Goal: Information Seeking & Learning: Learn about a topic

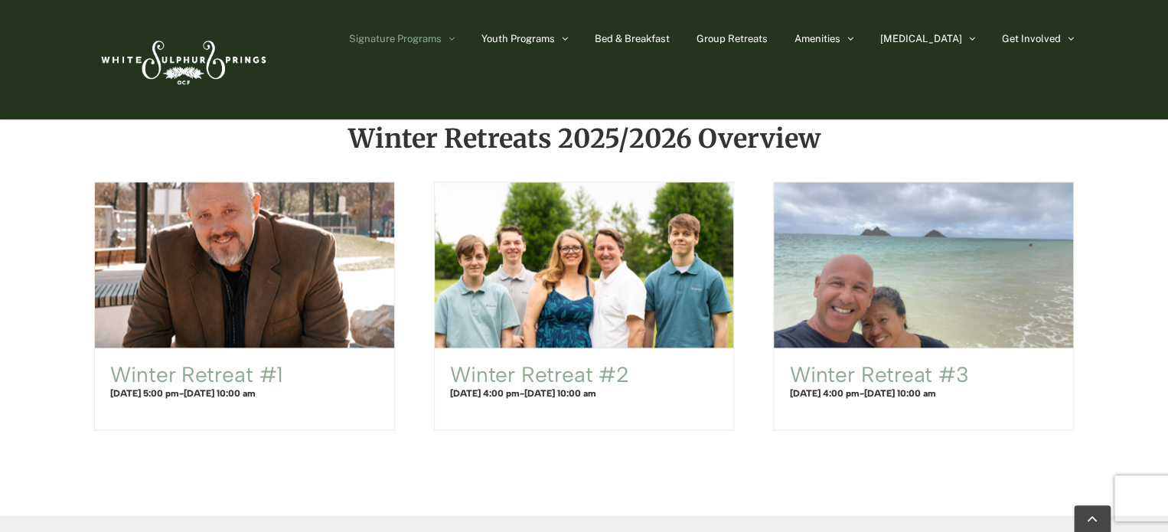
scroll to position [946, 0]
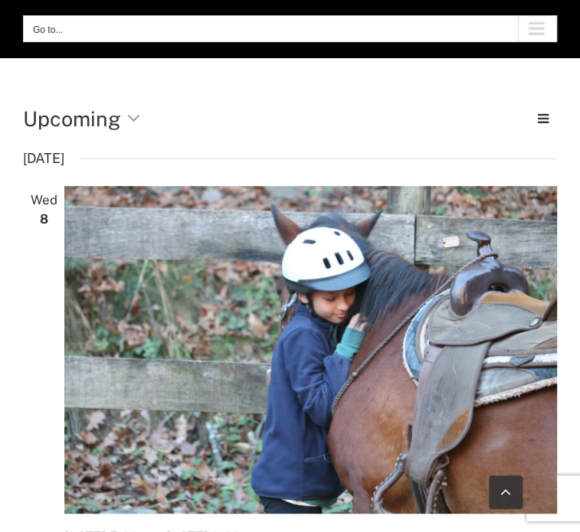
scroll to position [162, 0]
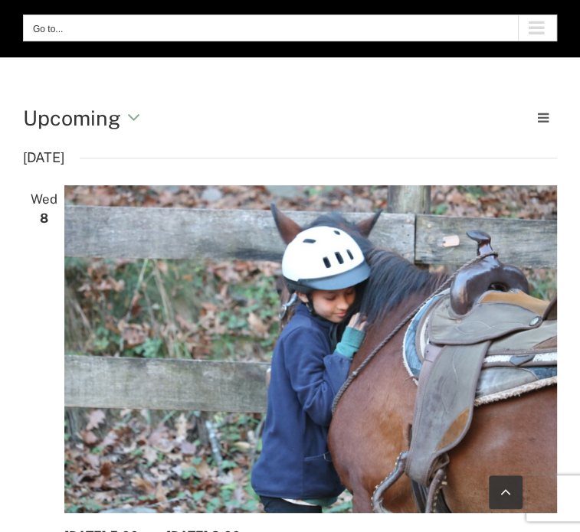
click at [542, 114] on span at bounding box center [544, 117] width 13 height 15
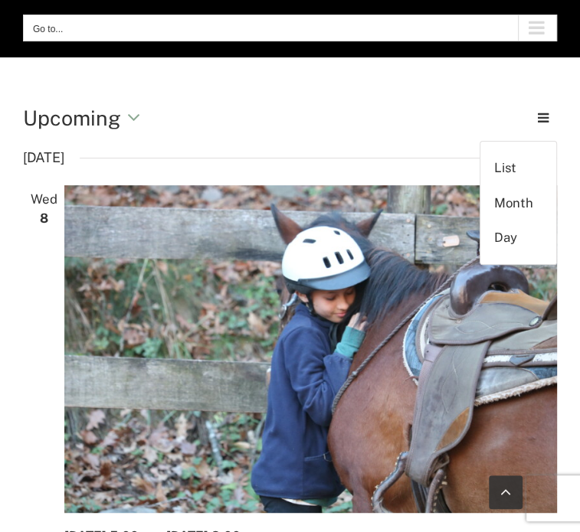
click at [361, 137] on header "Views Navigation Event Views Navigation List List Month Day [DATE] Upcoming Upc…" at bounding box center [290, 124] width 564 height 43
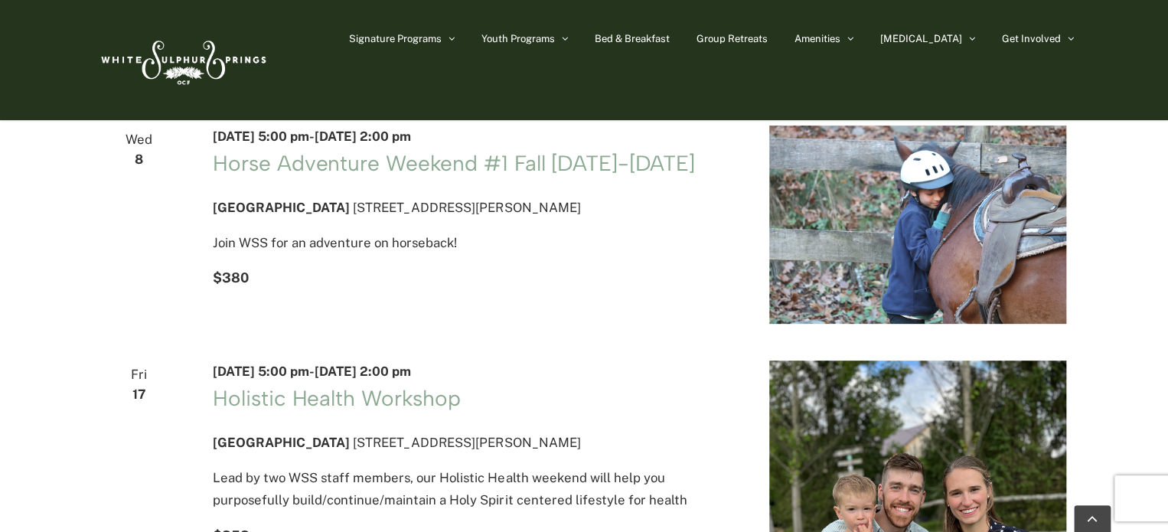
scroll to position [0, 0]
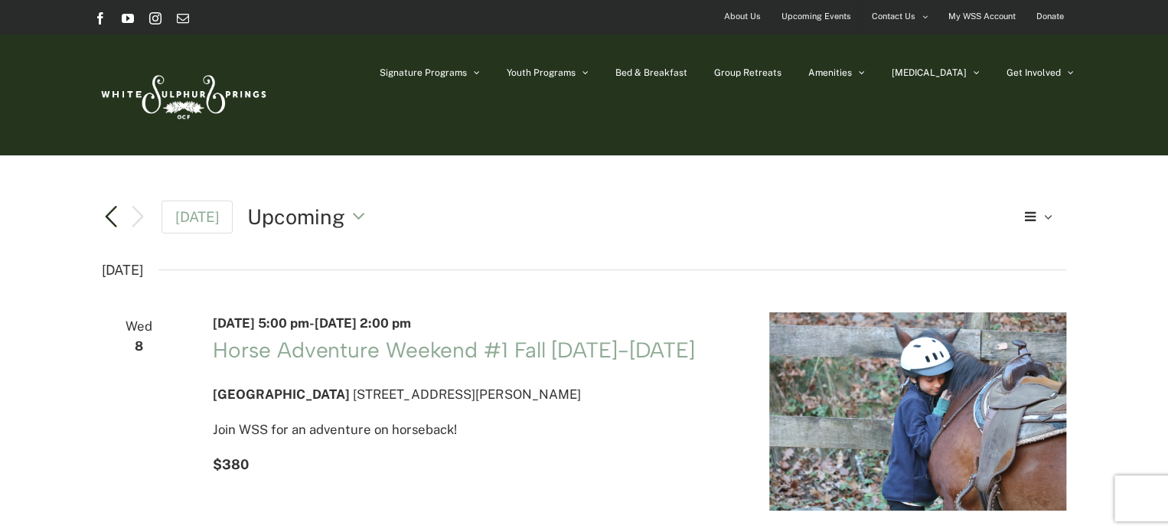
click at [112, 221] on link "Previous Events" at bounding box center [111, 216] width 18 height 18
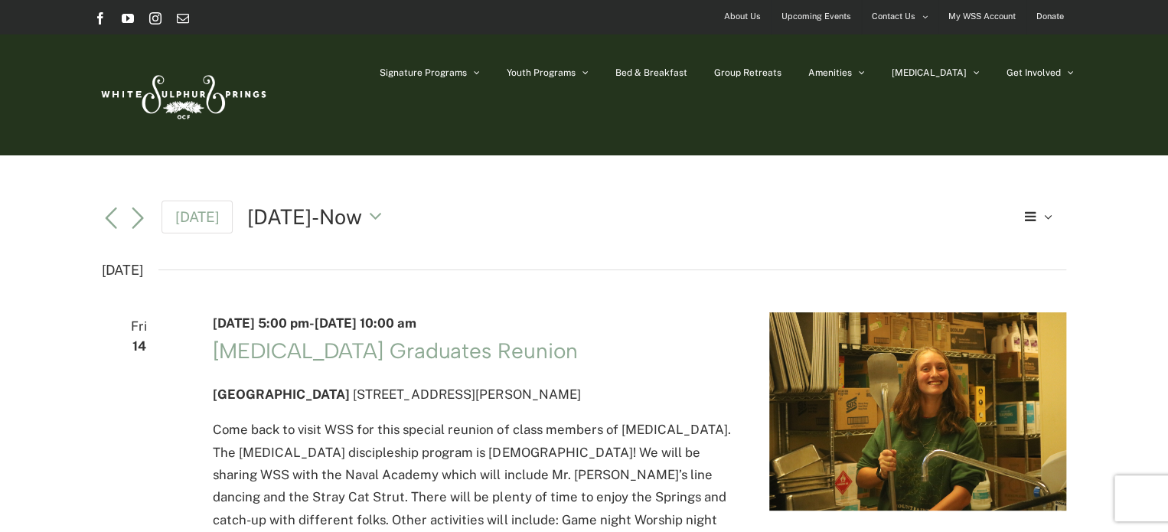
scroll to position [4115, 0]
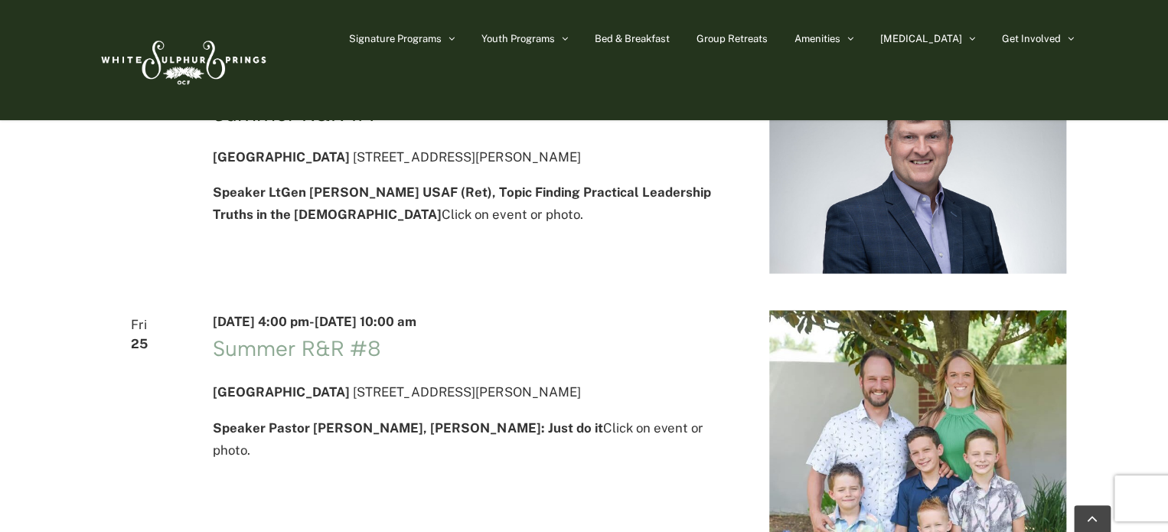
click at [309, 126] on link "Summer R&R #7" at bounding box center [296, 113] width 167 height 26
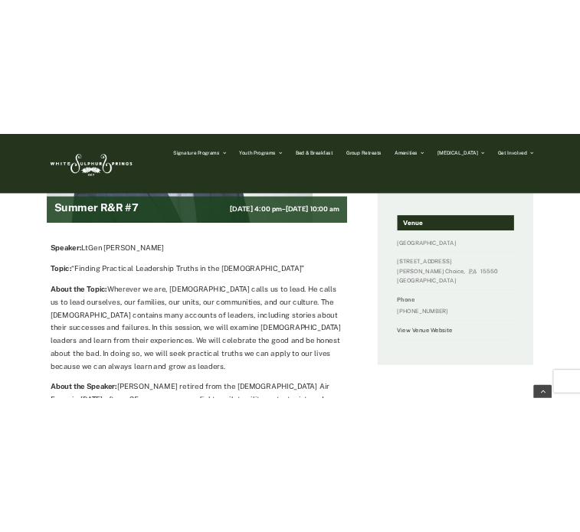
scroll to position [355, 0]
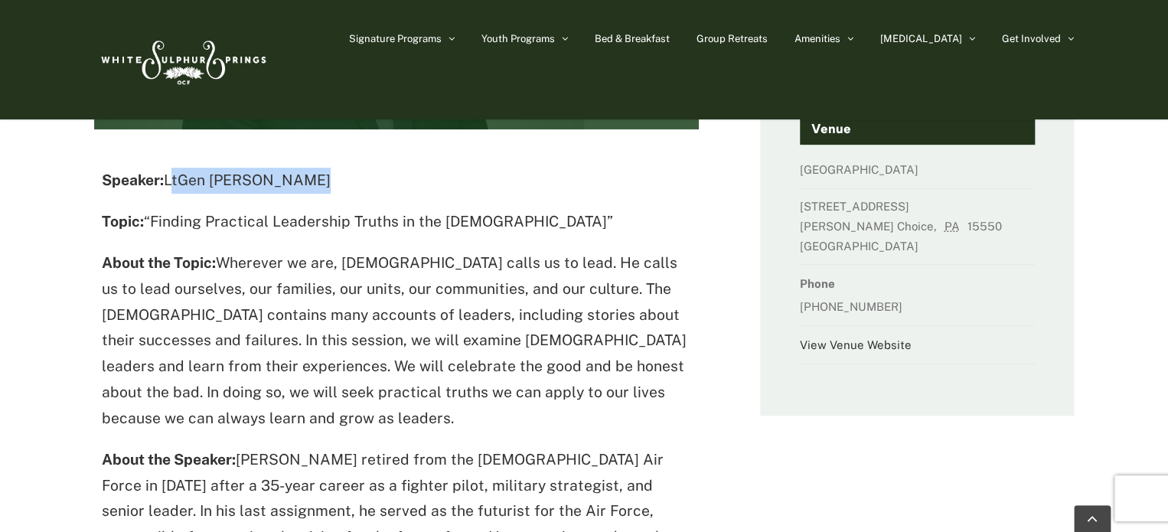
drag, startPoint x: 169, startPoint y: 181, endPoint x: 312, endPoint y: 179, distance: 142.4
click at [312, 179] on p "Speaker: LtGen Clint Hinote" at bounding box center [397, 181] width 590 height 26
copy p "LtGen Clint Hinote"
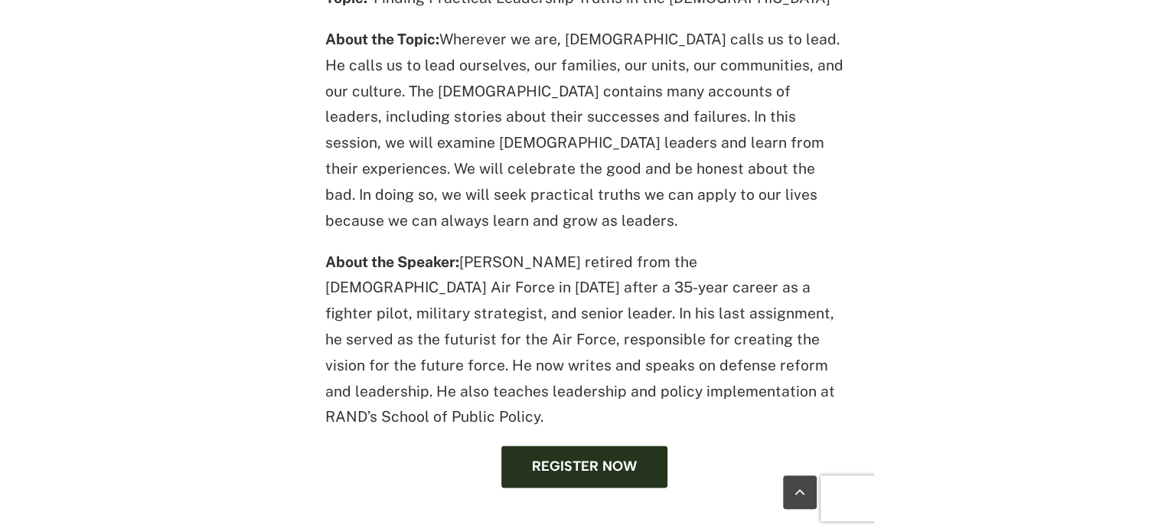
scroll to position [832, 0]
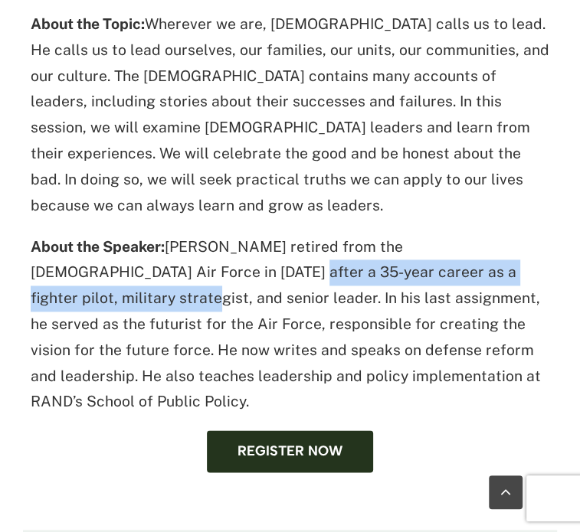
drag, startPoint x: 113, startPoint y: 248, endPoint x: 477, endPoint y: 253, distance: 364.5
click at [477, 253] on p "About the Speaker: Clint retired from the U.S. Air Force in 2023 after a 35-yea…" at bounding box center [290, 324] width 518 height 181
copy p "as a fighter pilot, military strategist, and senior leader"
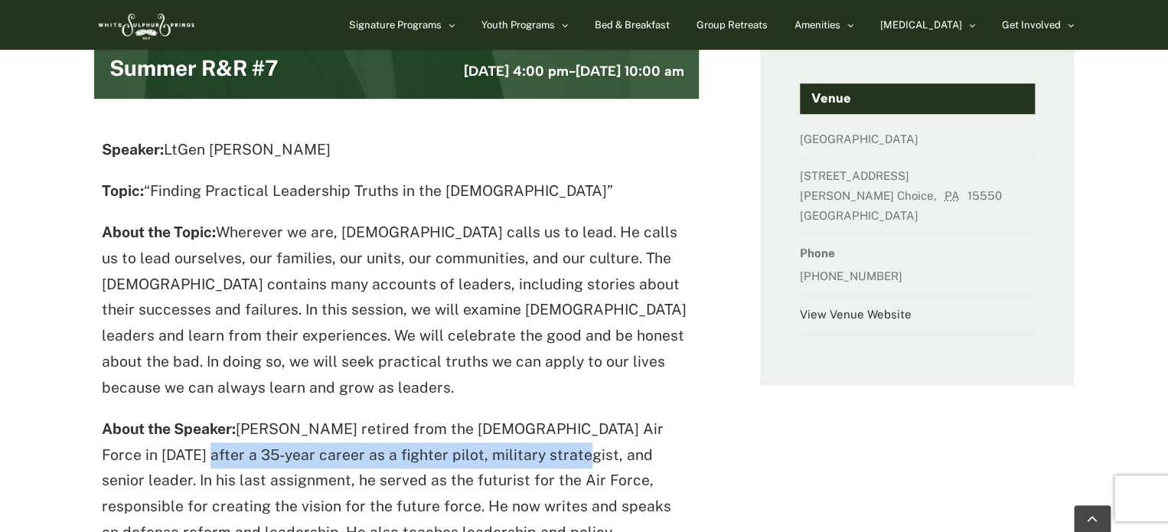
scroll to position [411, 0]
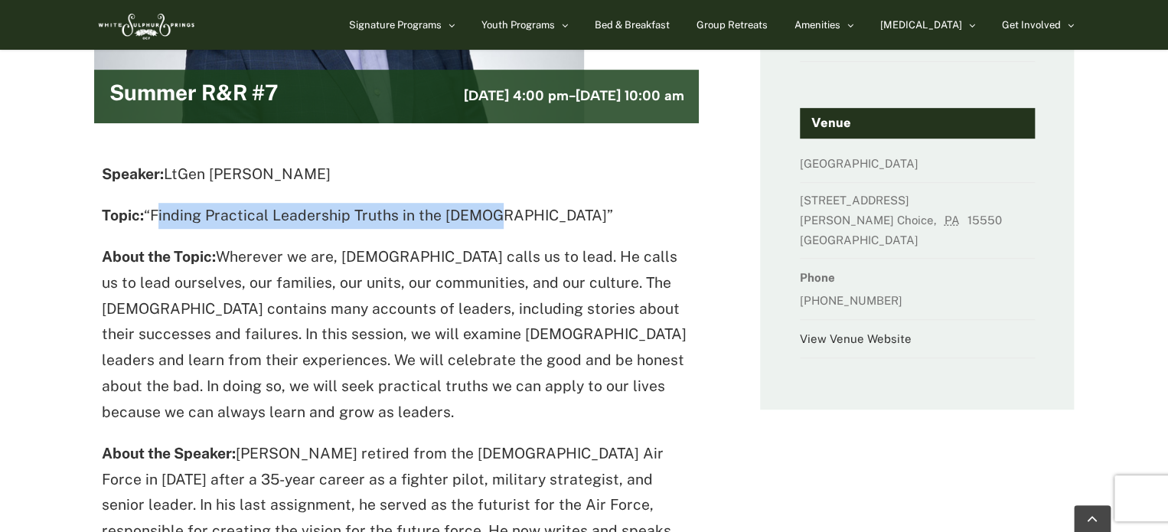
drag, startPoint x: 151, startPoint y: 213, endPoint x: 475, endPoint y: 211, distance: 323.9
click at [475, 211] on p "Topic: “Finding Practical Leadership Truths in the Bible”" at bounding box center [397, 216] width 590 height 26
copy p "Finding Practical Leadership Truths in the Bible"
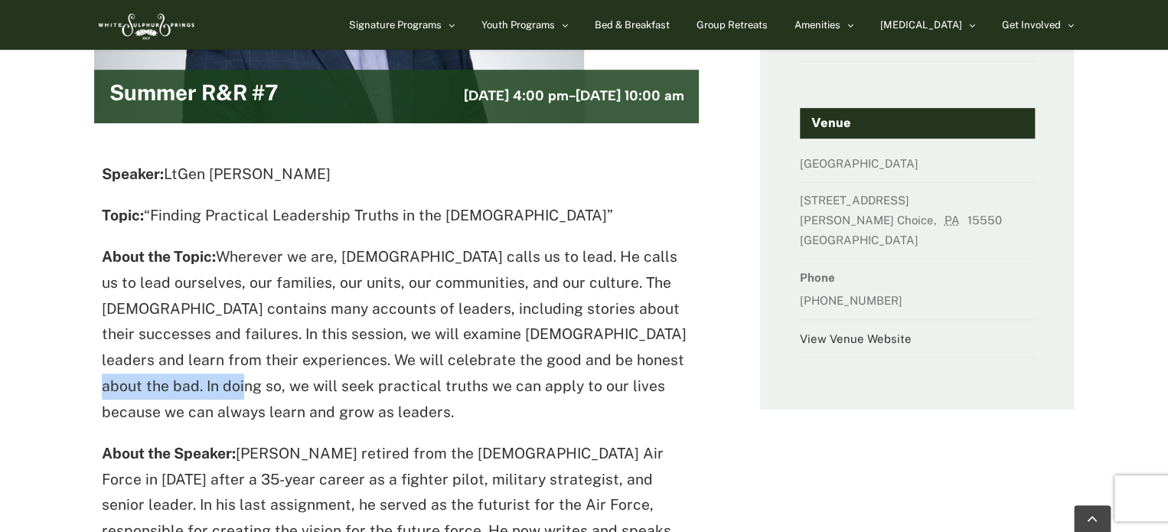
drag, startPoint x: 569, startPoint y: 360, endPoint x: 147, endPoint y: 383, distance: 422.5
click at [147, 383] on p "About the Topic: Wherever we are, God calls us to lead. He calls us to lead our…" at bounding box center [397, 334] width 590 height 181
copy p "seek practical truths"
